Goal: Task Accomplishment & Management: Use online tool/utility

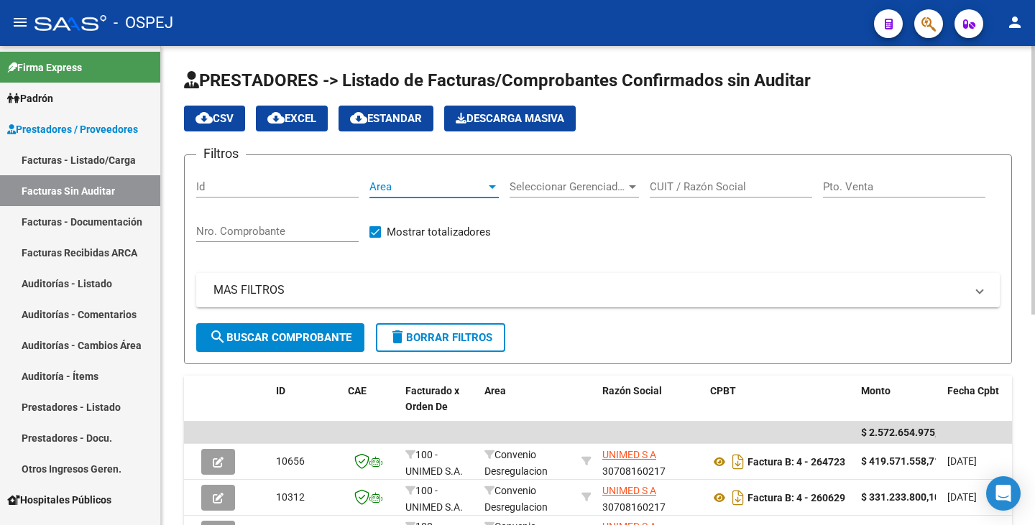
click at [489, 184] on div at bounding box center [492, 186] width 13 height 11
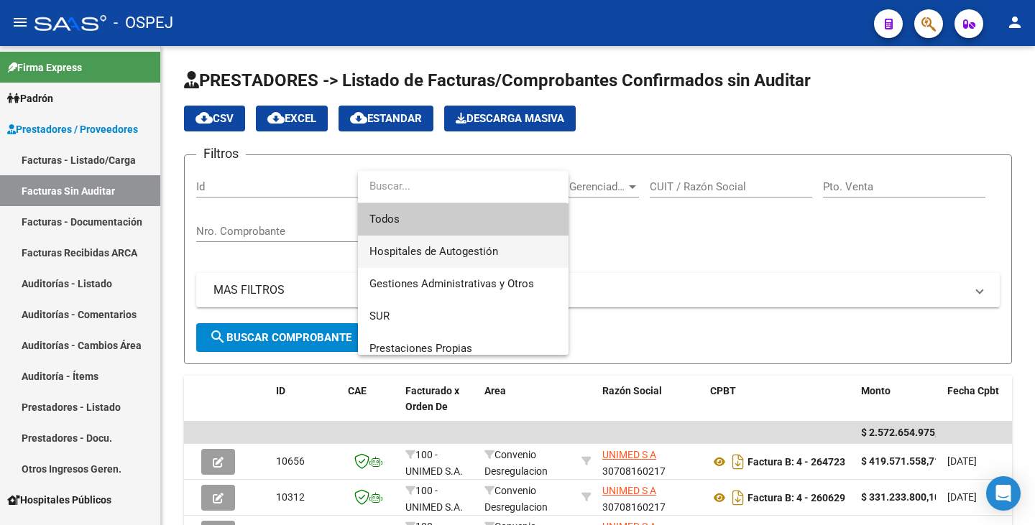
click at [479, 244] on span "Hospitales de Autogestión" at bounding box center [463, 252] width 188 height 32
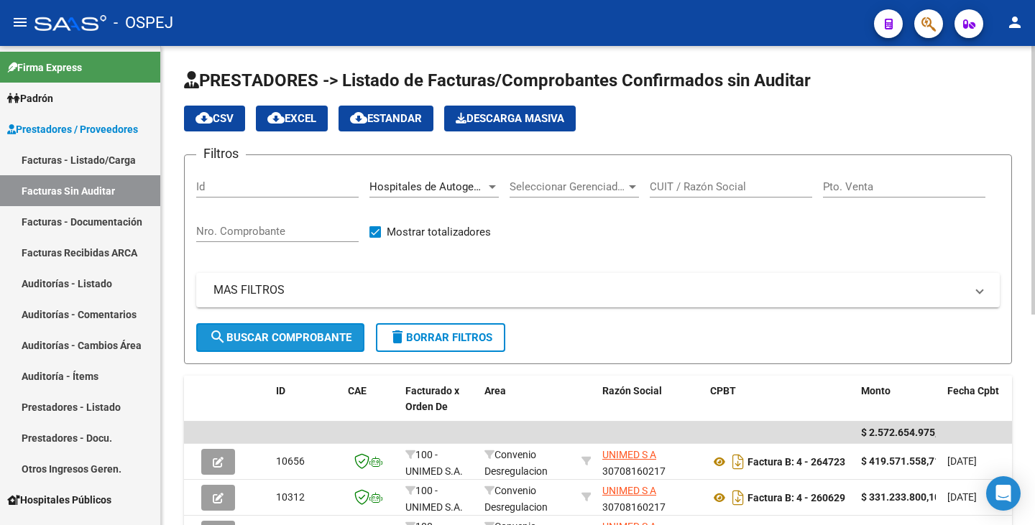
click at [352, 330] on button "search Buscar Comprobante" at bounding box center [280, 337] width 168 height 29
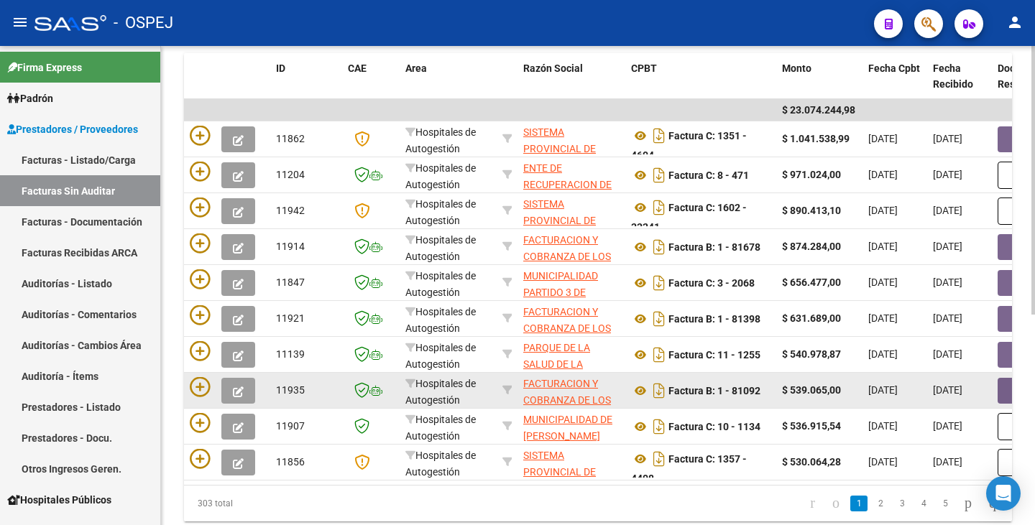
scroll to position [232, 0]
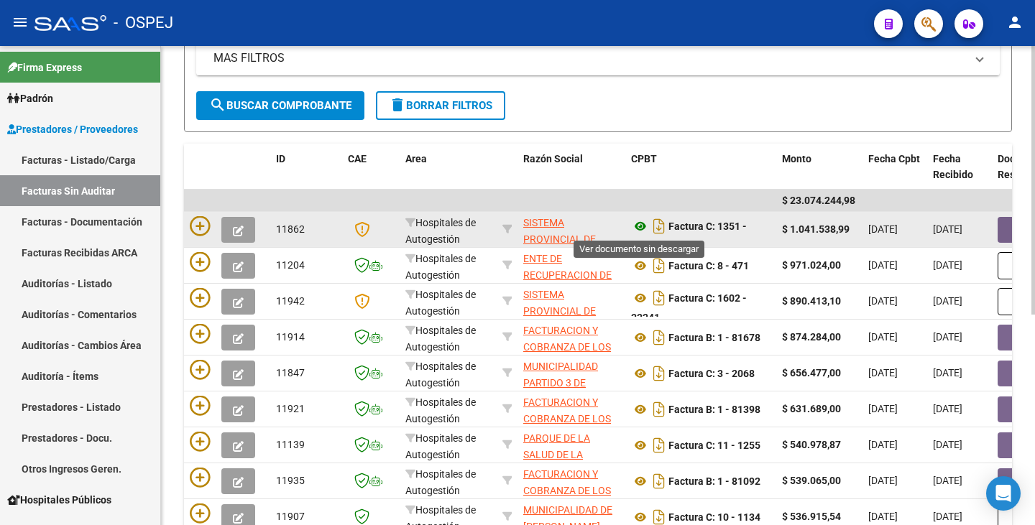
click at [637, 226] on icon at bounding box center [640, 226] width 19 height 17
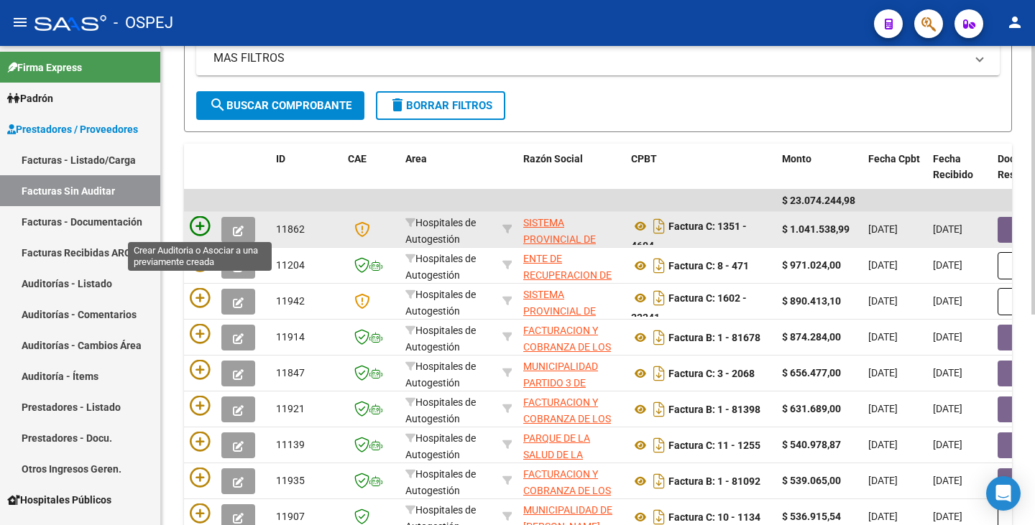
click at [193, 223] on icon at bounding box center [200, 226] width 20 height 20
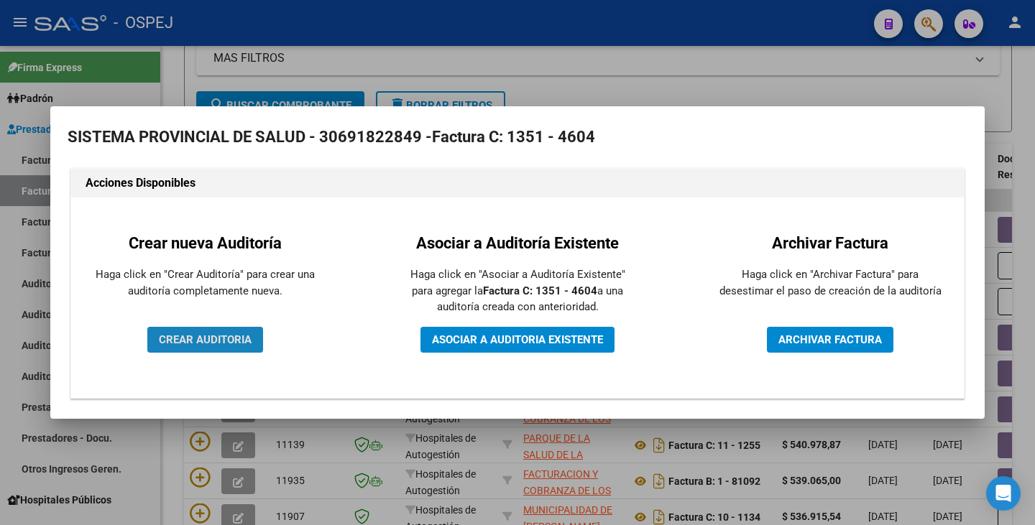
click at [201, 334] on span "CREAR AUDITORIA" at bounding box center [205, 339] width 93 height 13
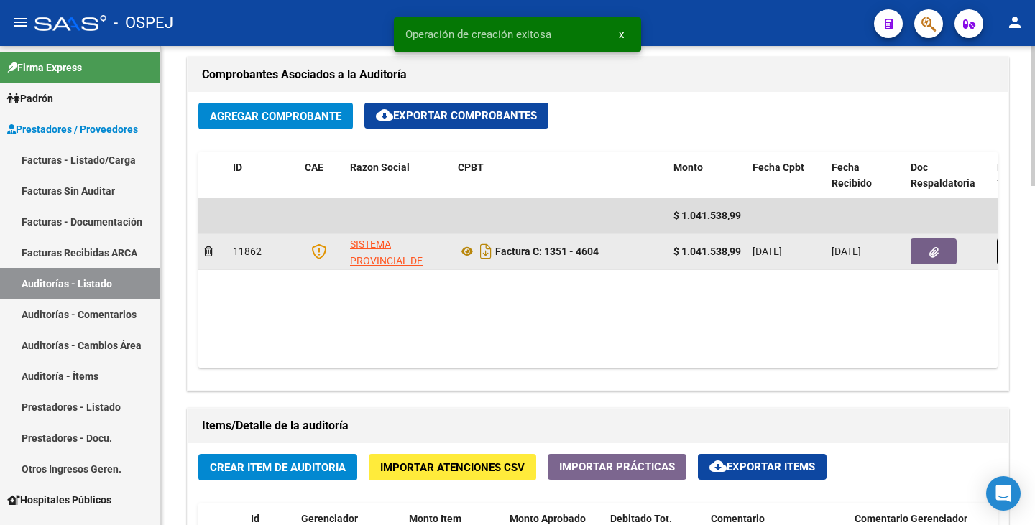
scroll to position [719, 0]
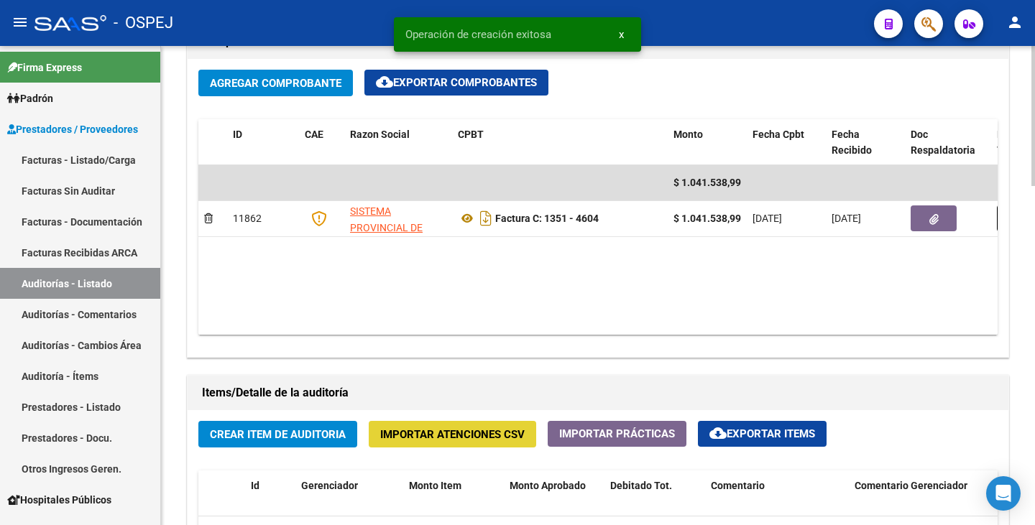
click at [411, 433] on span "Importar Atenciones CSV" at bounding box center [452, 434] width 144 height 13
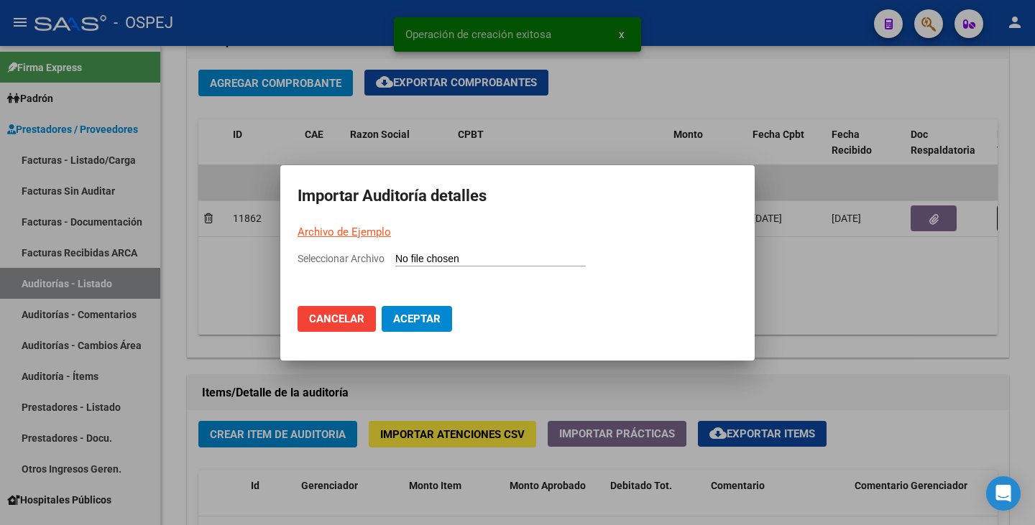
click at [333, 231] on link "Archivo de Ejemplo" at bounding box center [344, 232] width 93 height 13
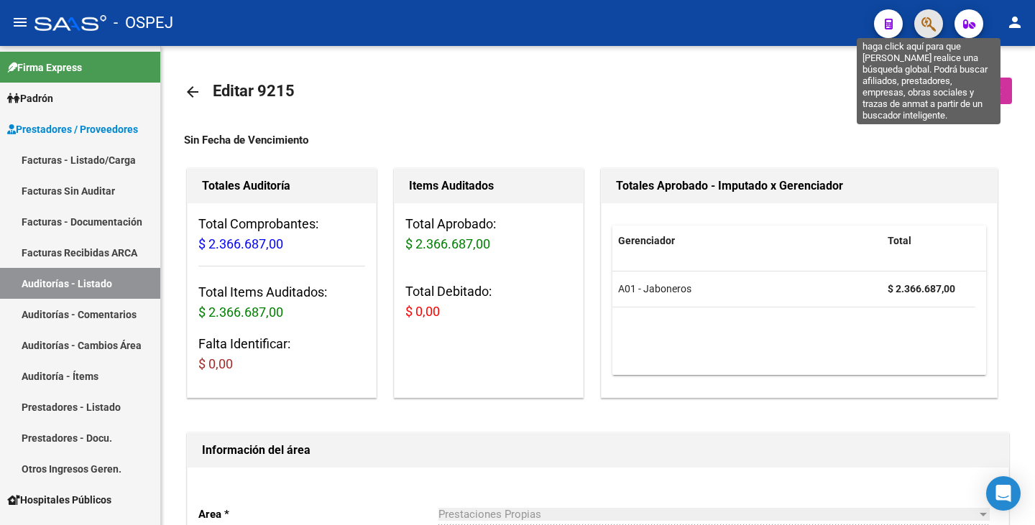
click at [921, 22] on icon "button" at bounding box center [928, 24] width 14 height 17
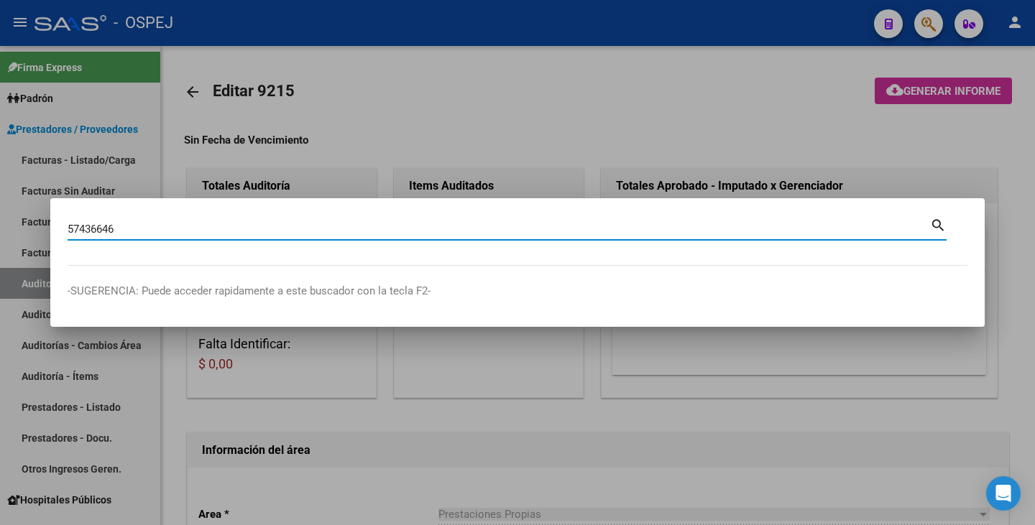
type input "57436646"
